Goal: Information Seeking & Learning: Learn about a topic

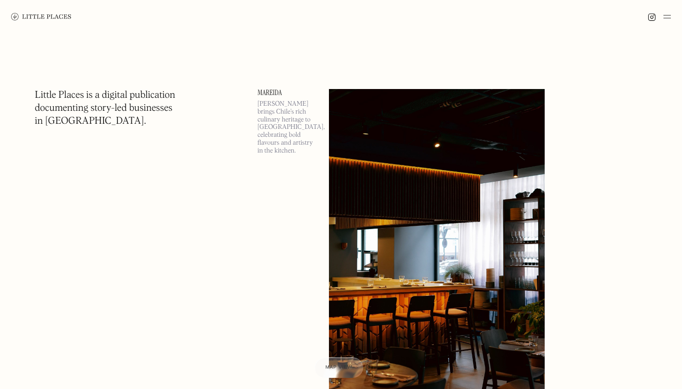
click at [48, 19] on img at bounding box center [41, 16] width 60 height 7
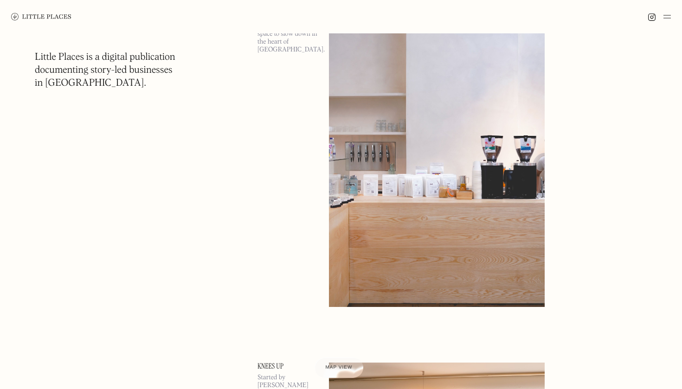
scroll to position [1247, 0]
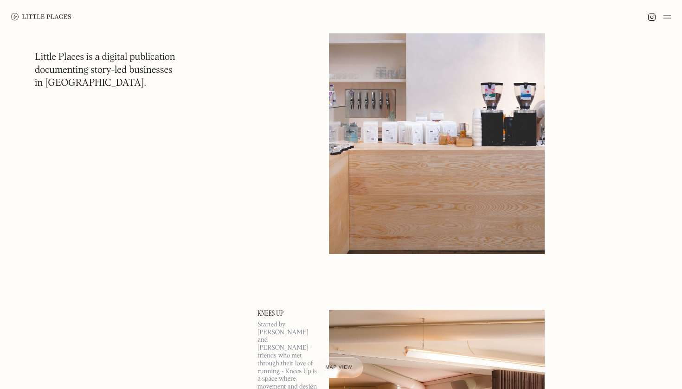
click at [666, 13] on img at bounding box center [666, 16] width 7 height 11
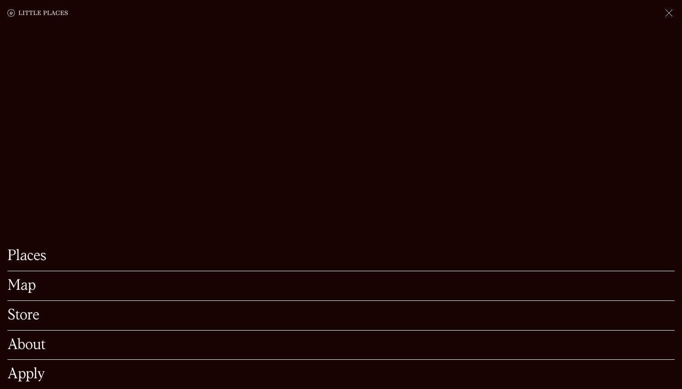
click at [15, 287] on link "Map" at bounding box center [340, 286] width 667 height 14
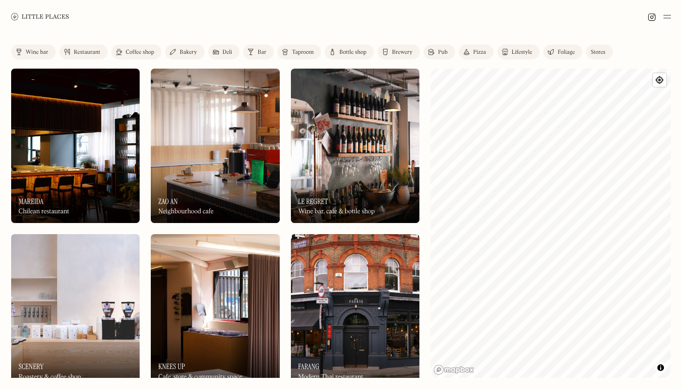
click at [422, 167] on div "Label Wine bar Restaurant Coffee shop Bakery Deli Bar Taproom Bottle shop Brewe…" at bounding box center [341, 211] width 682 height 356
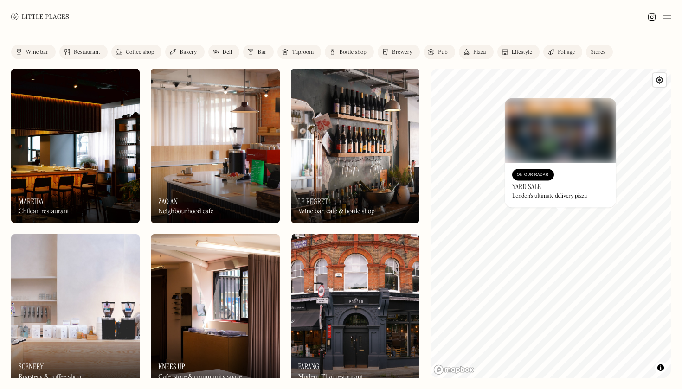
click at [438, 367] on link "Mapbox homepage" at bounding box center [453, 370] width 41 height 11
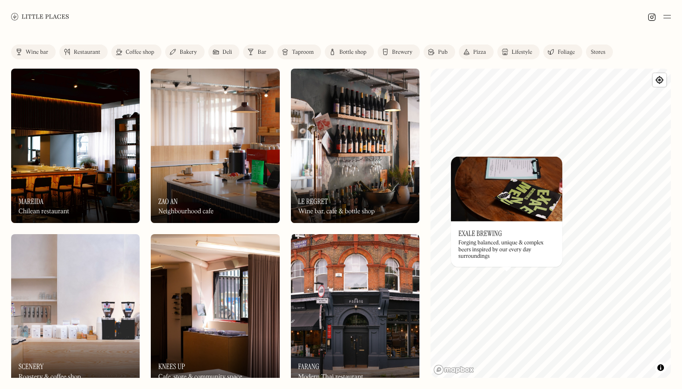
click at [417, 190] on div "On Our Radar Le Regret Wine bar, cafe & bottle shop" at bounding box center [355, 197] width 128 height 51
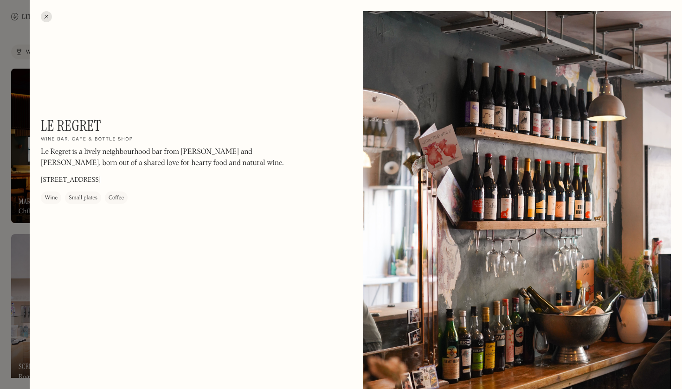
click at [46, 13] on div at bounding box center [46, 16] width 11 height 11
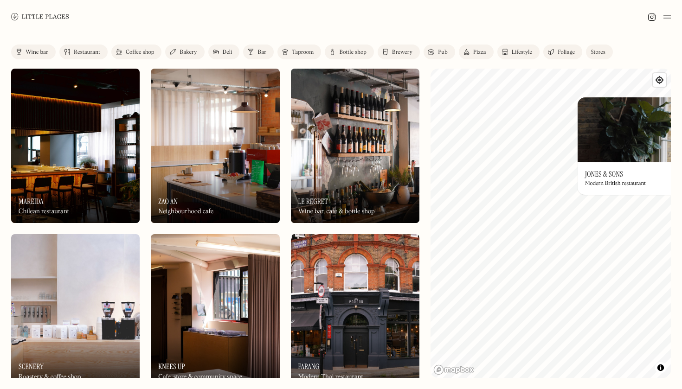
click at [591, 190] on div "© Mapbox © OpenStreetMap Improve this map On Our Radar Jones & Sons Modern Brit…" at bounding box center [550, 223] width 240 height 309
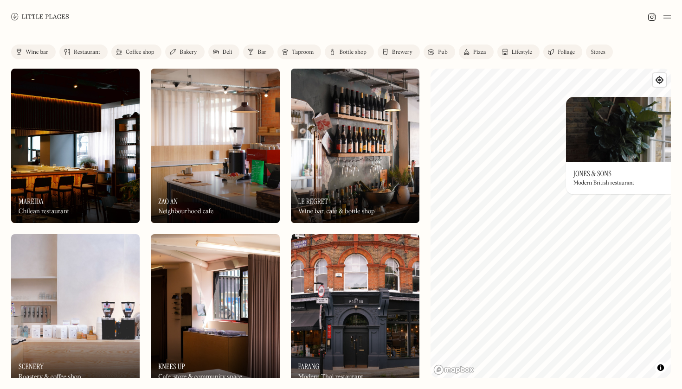
click at [589, 173] on h3 "Jones & Sons" at bounding box center [592, 173] width 38 height 9
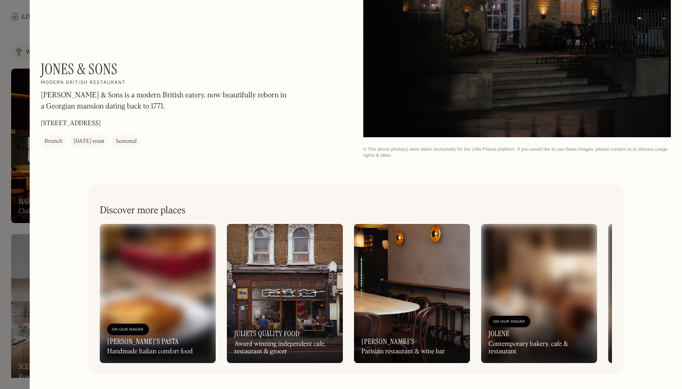
scroll to position [1430, 0]
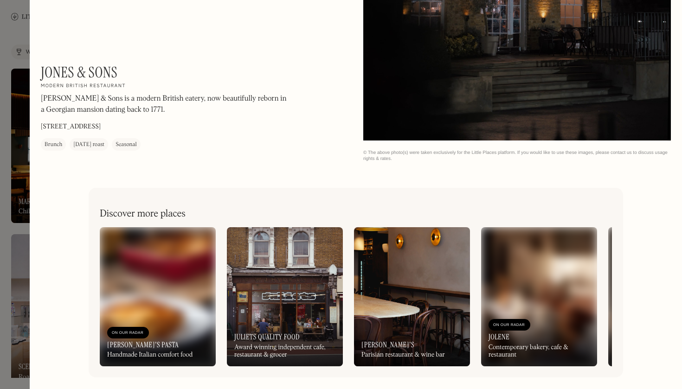
click at [84, 75] on h1 "Jones & Sons" at bounding box center [79, 73] width 77 height 18
copy div "Jones & Sons On Our Radar"
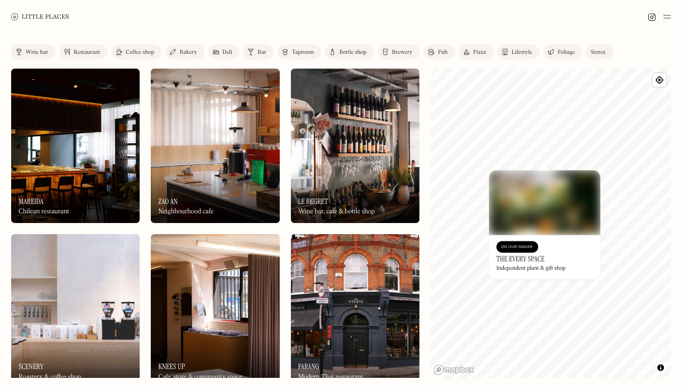
click at [545, 222] on div "© Mapbox © OpenStreetMap Improve this map On Our Radar The Every Space Independ…" at bounding box center [550, 223] width 240 height 309
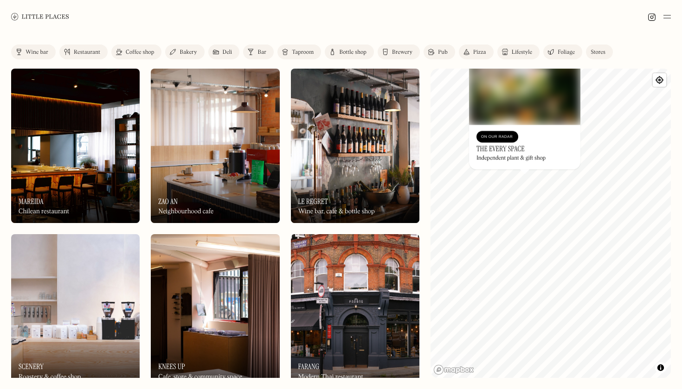
click at [517, 160] on div "© Mapbox © OpenStreetMap Improve this map On Our Radar The Every Space Independ…" at bounding box center [550, 223] width 240 height 309
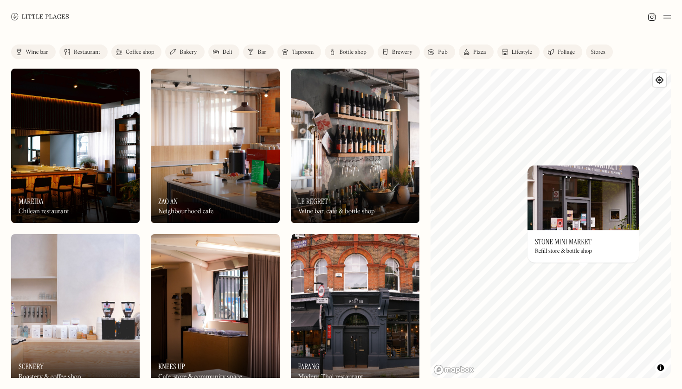
click at [599, 262] on div "On Our Radar Stone Mini Market Refill store & bottle shop" at bounding box center [582, 246] width 111 height 32
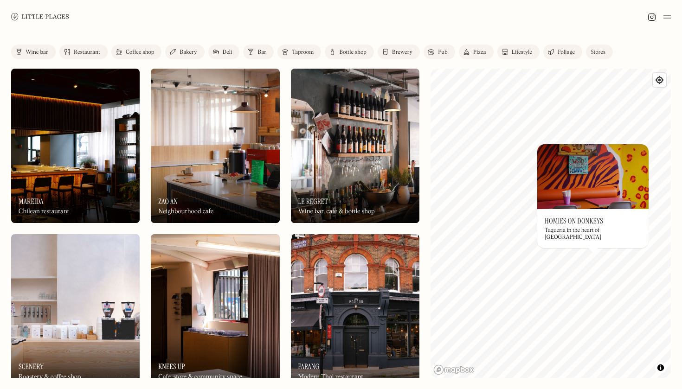
click at [573, 225] on h3 "Homies on Donkeys" at bounding box center [574, 221] width 58 height 9
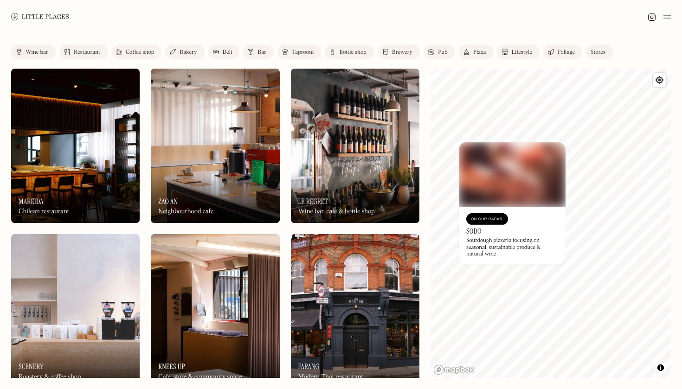
click at [461, 260] on div "On Our Radar Sodo Sourdough pizzeria focusing on seasonal, sustainable produce …" at bounding box center [512, 236] width 107 height 58
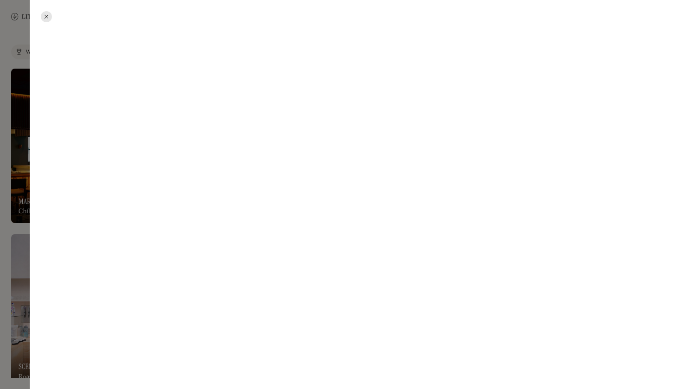
click at [461, 268] on div at bounding box center [356, 194] width 652 height 389
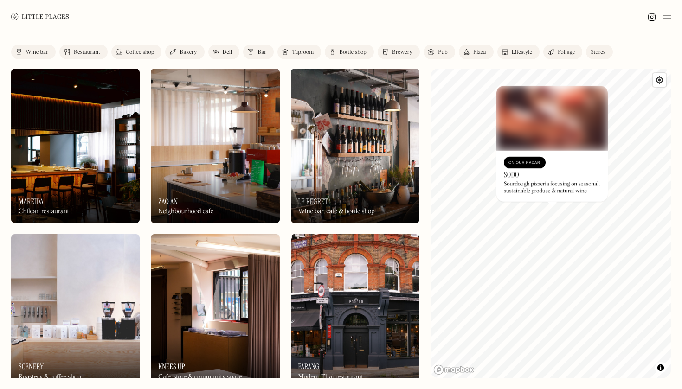
click at [548, 199] on div "© Mapbox © OpenStreetMap Improve this map On Our Radar Sodo Sourdough pizzeria …" at bounding box center [550, 223] width 240 height 309
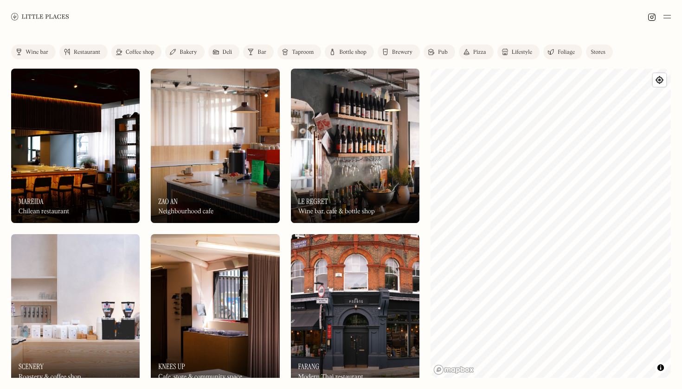
click at [665, 19] on img at bounding box center [666, 16] width 7 height 11
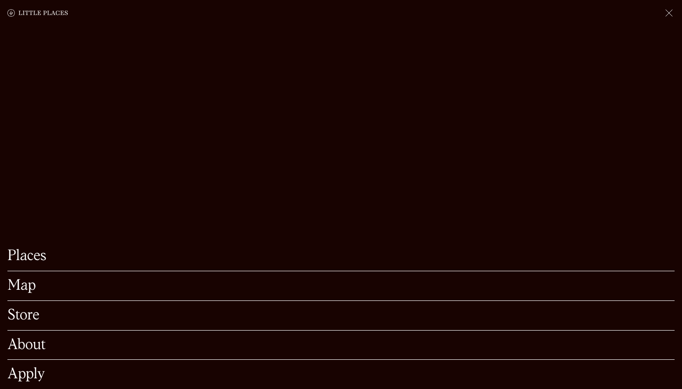
click at [628, 261] on link "Places" at bounding box center [340, 256] width 667 height 14
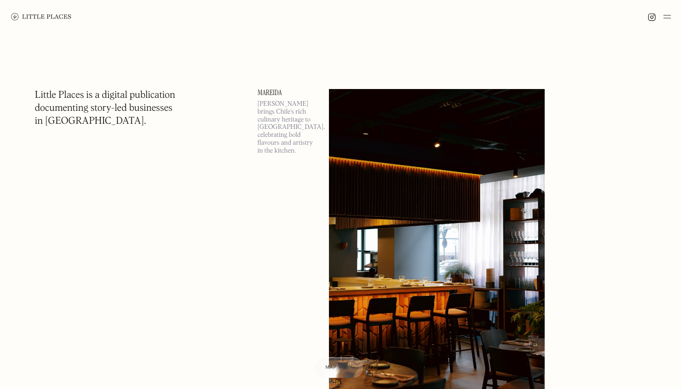
scroll to position [1, 0]
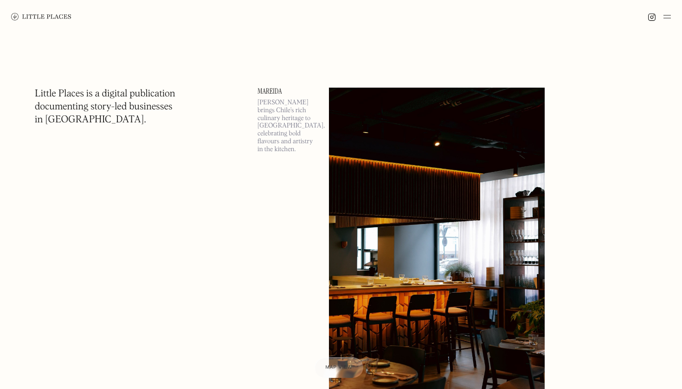
click at [275, 90] on link "Mareida" at bounding box center [287, 91] width 60 height 7
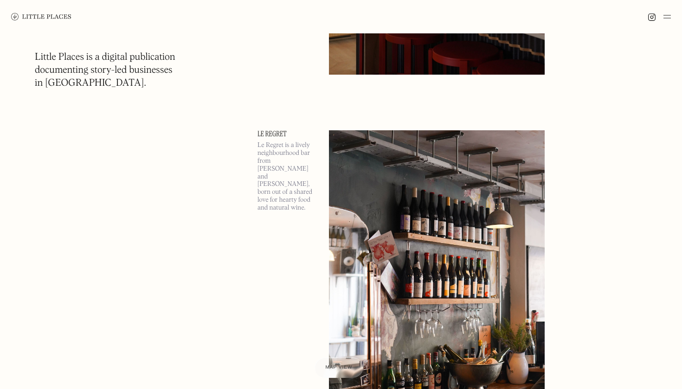
scroll to position [743, 0]
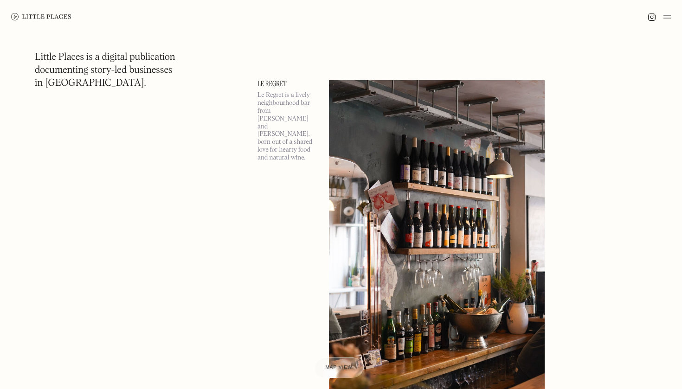
click at [308, 122] on p "Le Regret is a lively neighbourhood bar from Katy Severson and Jean-Martin Louw…" at bounding box center [287, 126] width 60 height 70
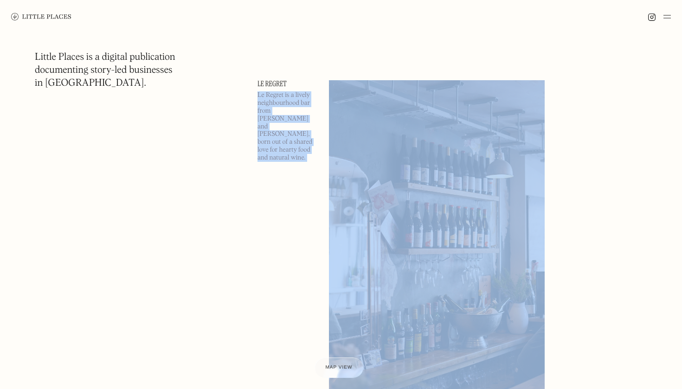
click at [308, 122] on p "Le Regret is a lively neighbourhood bar from Katy Severson and Jean-Martin Louw…" at bounding box center [287, 126] width 60 height 70
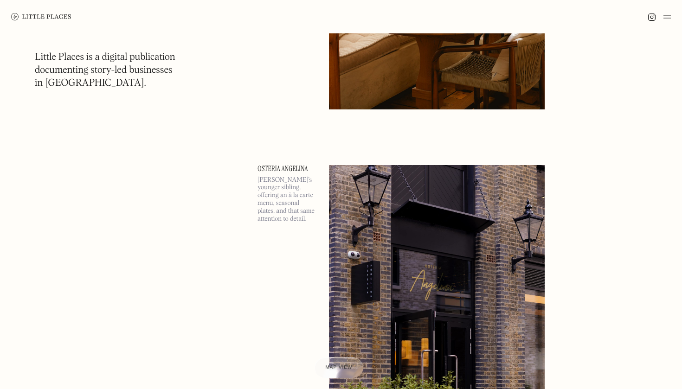
scroll to position [3230, 0]
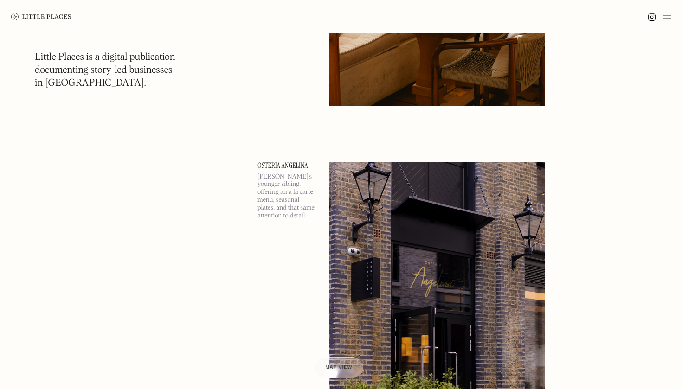
click at [668, 14] on img at bounding box center [666, 16] width 7 height 11
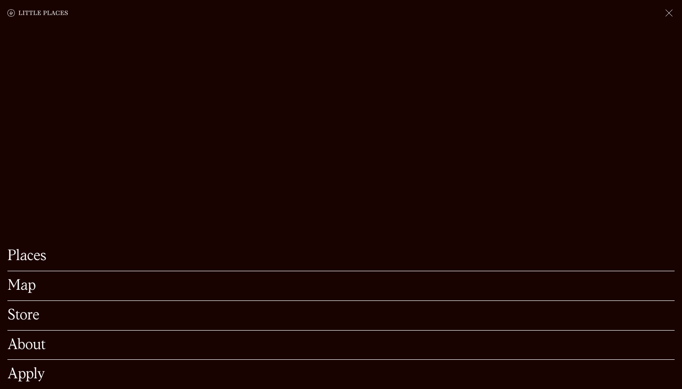
scroll to position [3552, 0]
click at [18, 288] on link "Map" at bounding box center [340, 286] width 667 height 14
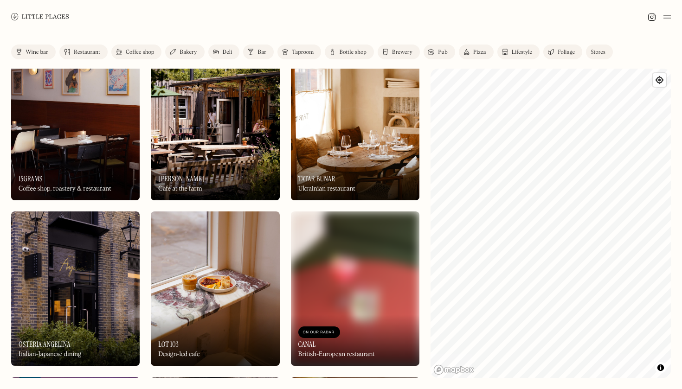
scroll to position [1126, 0]
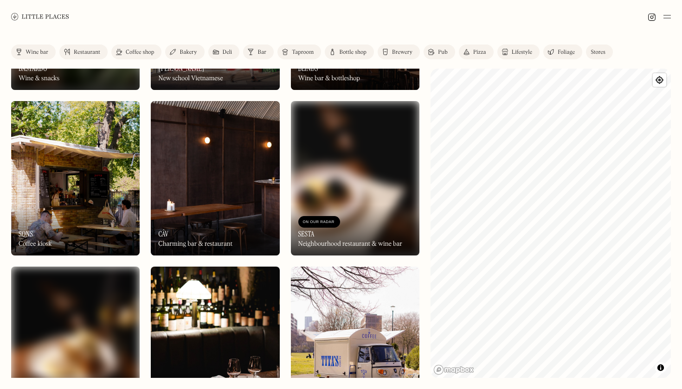
click at [95, 17] on div at bounding box center [341, 16] width 682 height 33
click at [204, 33] on div at bounding box center [341, 16] width 682 height 33
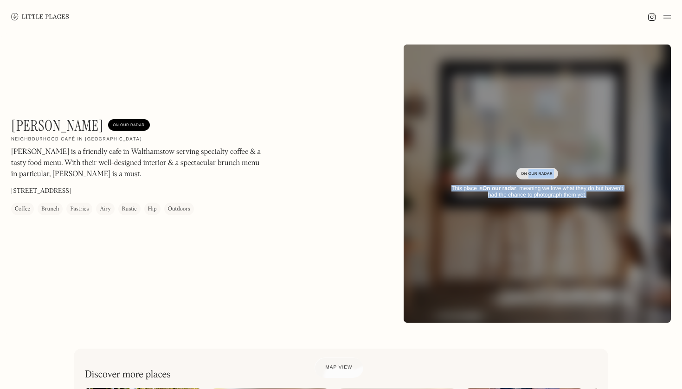
drag, startPoint x: 530, startPoint y: 260, endPoint x: 546, endPoint y: 288, distance: 31.8
click at [546, 213] on div "On Our Radar This place is On our radar , meaning we love what they do but have…" at bounding box center [537, 184] width 267 height 58
drag, startPoint x: 531, startPoint y: 261, endPoint x: 532, endPoint y: 276, distance: 15.3
click at [532, 213] on div "On Our Radar This place is On our radar , meaning we love what they do but have…" at bounding box center [537, 184] width 267 height 58
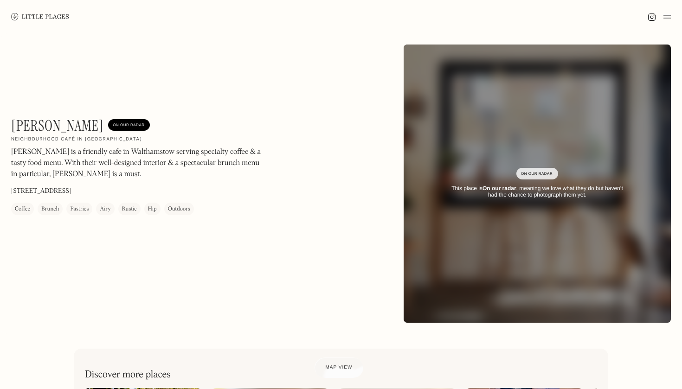
click at [29, 122] on h1 "Dudley's" at bounding box center [57, 126] width 92 height 18
copy h1 "Dudley's"
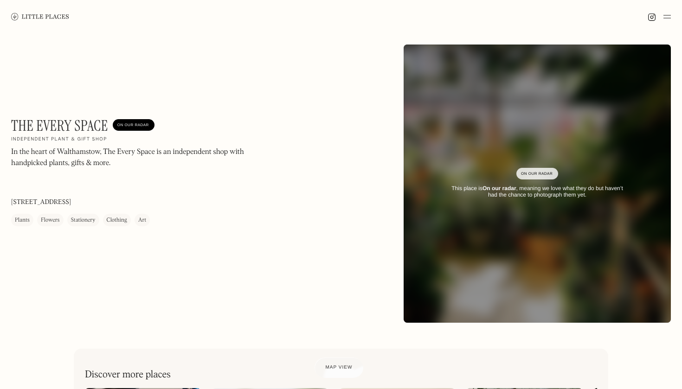
click at [399, 261] on div "The Every Space On Our Radar Independent plant & gift shop In the heart of Walt…" at bounding box center [341, 183] width 682 height 301
